Goal: Task Accomplishment & Management: Understand process/instructions

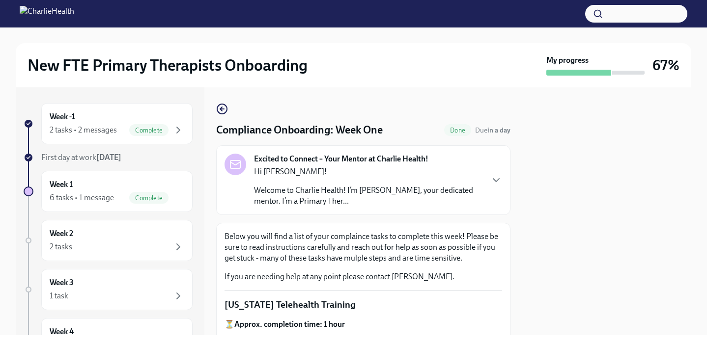
scroll to position [1509, 0]
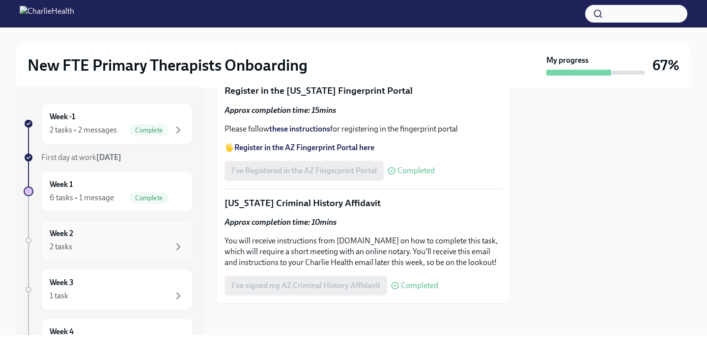
click at [102, 232] on div "Week 2 2 tasks" at bounding box center [117, 240] width 135 height 25
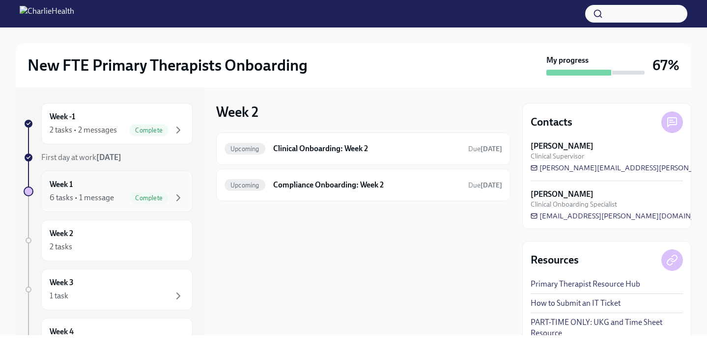
click at [113, 192] on div "6 tasks • 1 message Complete" at bounding box center [117, 198] width 135 height 12
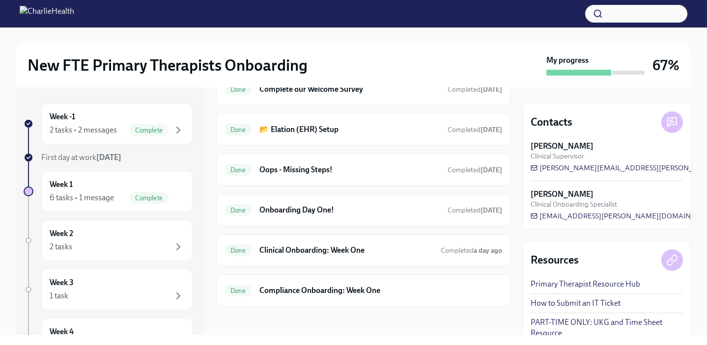
scroll to position [287, 0]
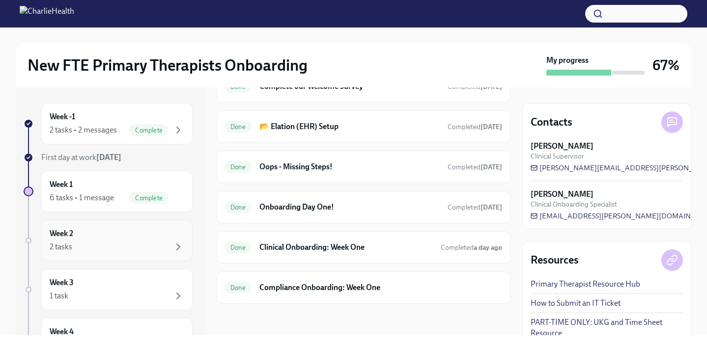
click at [117, 238] on div "Week 2 2 tasks" at bounding box center [117, 240] width 135 height 25
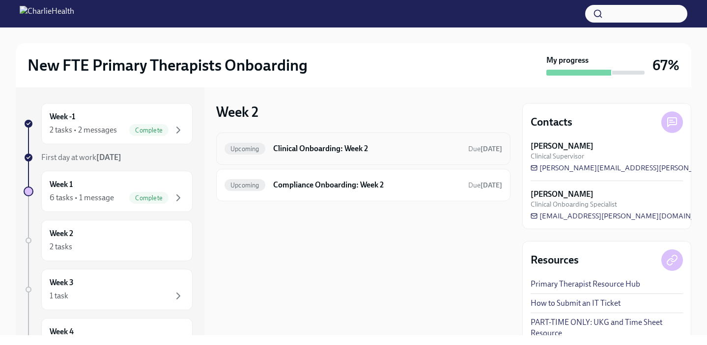
click at [276, 146] on h6 "Clinical Onboarding: Week 2" at bounding box center [366, 148] width 187 height 11
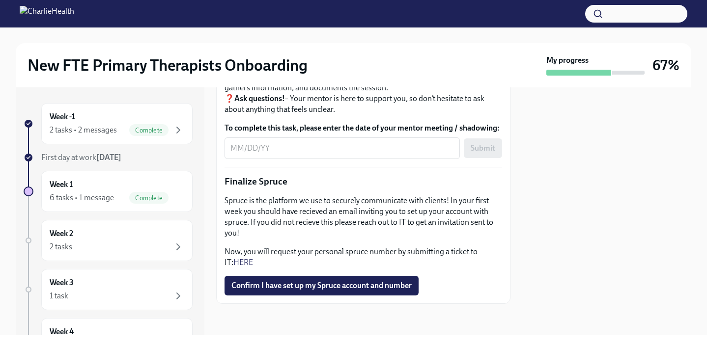
scroll to position [1220, 0]
click at [129, 234] on div "Week 2 2 tasks" at bounding box center [117, 240] width 135 height 25
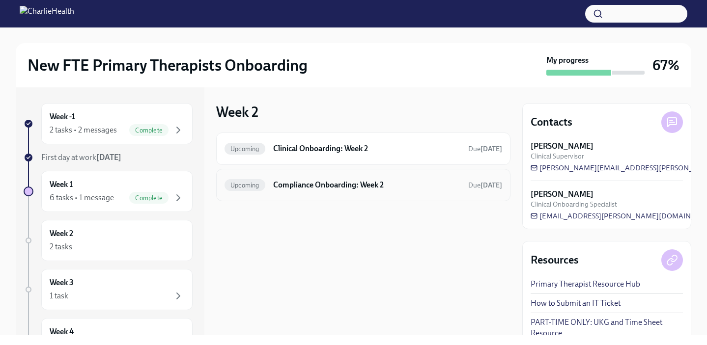
click at [276, 186] on h6 "Compliance Onboarding: Week 2" at bounding box center [366, 185] width 187 height 11
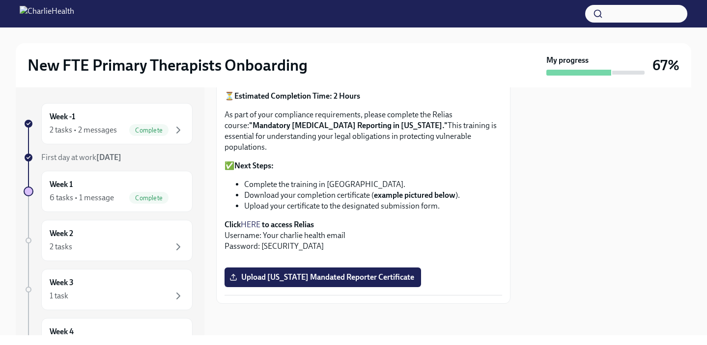
scroll to position [728, 0]
click at [157, 233] on div "Week 2 2 tasks" at bounding box center [117, 240] width 135 height 25
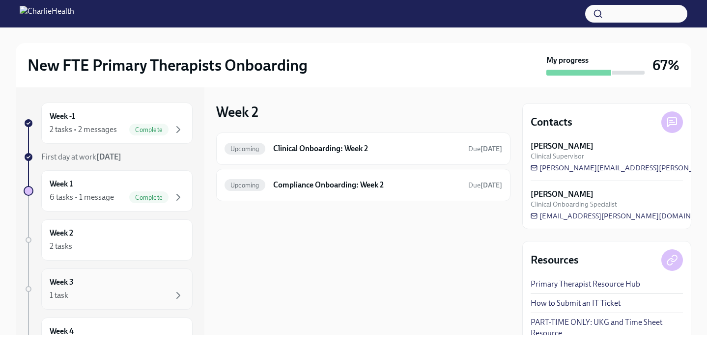
scroll to position [4, 0]
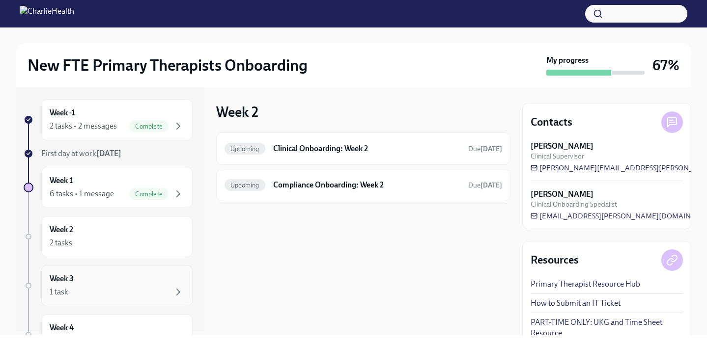
click at [173, 277] on div "Week 3 1 task" at bounding box center [117, 286] width 135 height 25
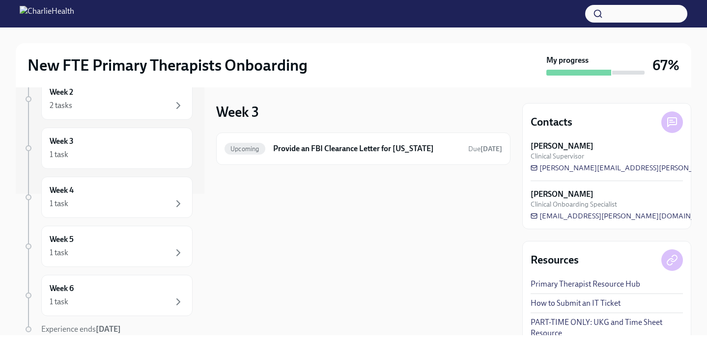
scroll to position [142, 0]
click at [101, 192] on div "Week 4 1 task" at bounding box center [117, 196] width 135 height 25
click at [106, 243] on div "Week 5 1 task" at bounding box center [117, 245] width 135 height 25
click at [110, 202] on div "1 task" at bounding box center [117, 203] width 135 height 12
click at [111, 159] on div "1 task" at bounding box center [117, 154] width 135 height 12
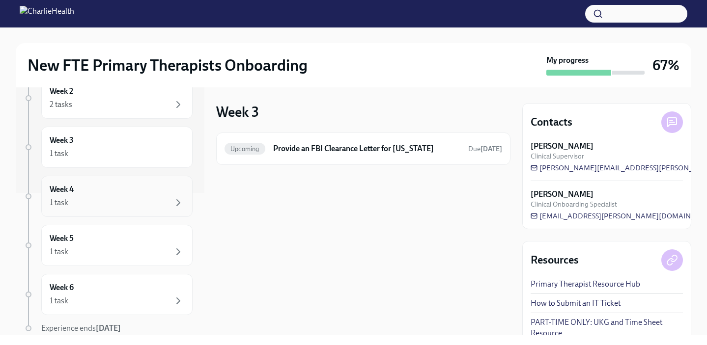
click at [107, 190] on div "Week 4 1 task" at bounding box center [117, 196] width 135 height 25
click at [102, 247] on div "1 task" at bounding box center [117, 252] width 135 height 12
click at [103, 304] on div "1 task" at bounding box center [117, 301] width 135 height 12
